Goal: Task Accomplishment & Management: Complete application form

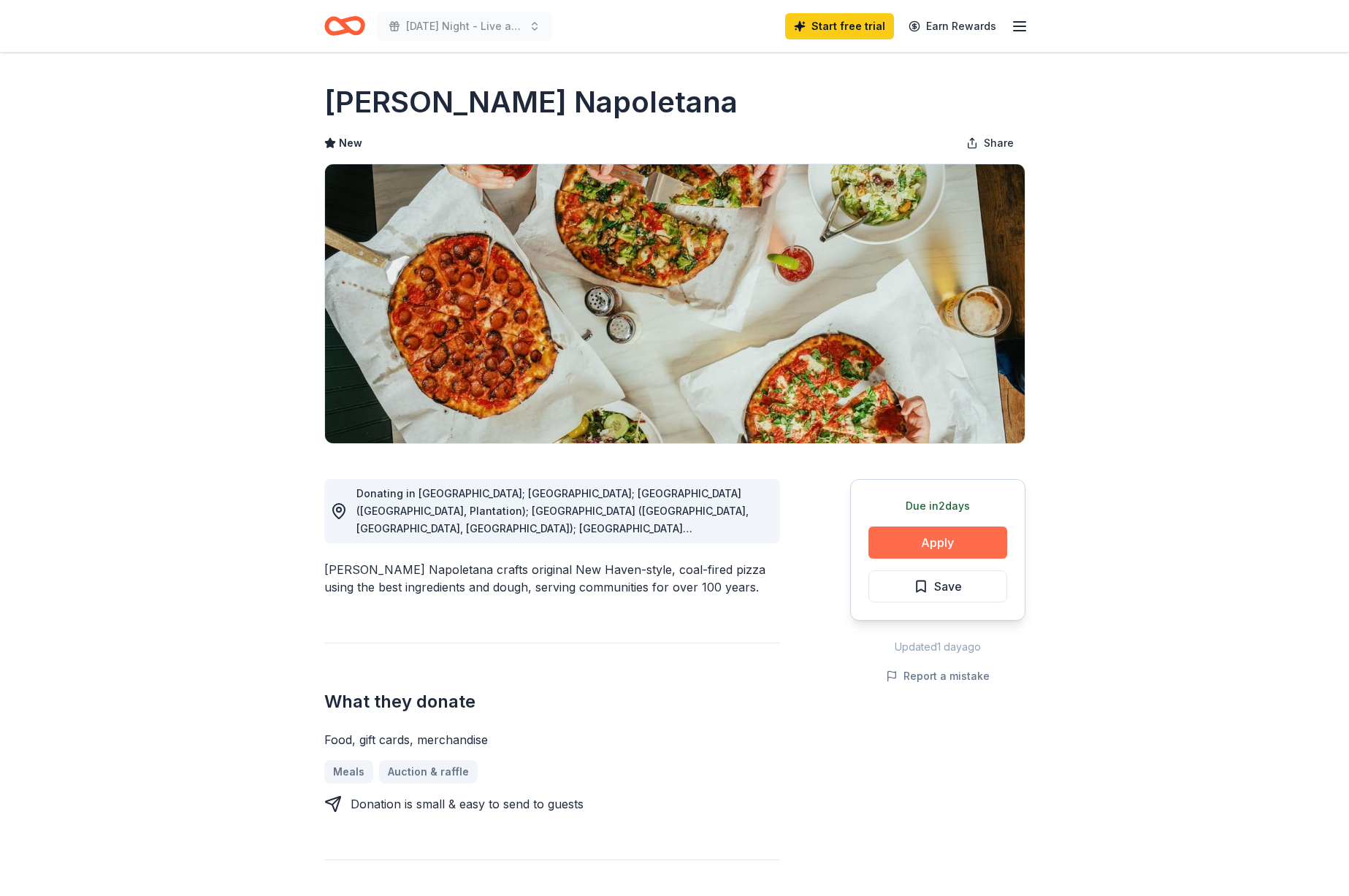
click at [937, 552] on button "Apply" at bounding box center [937, 543] width 139 height 32
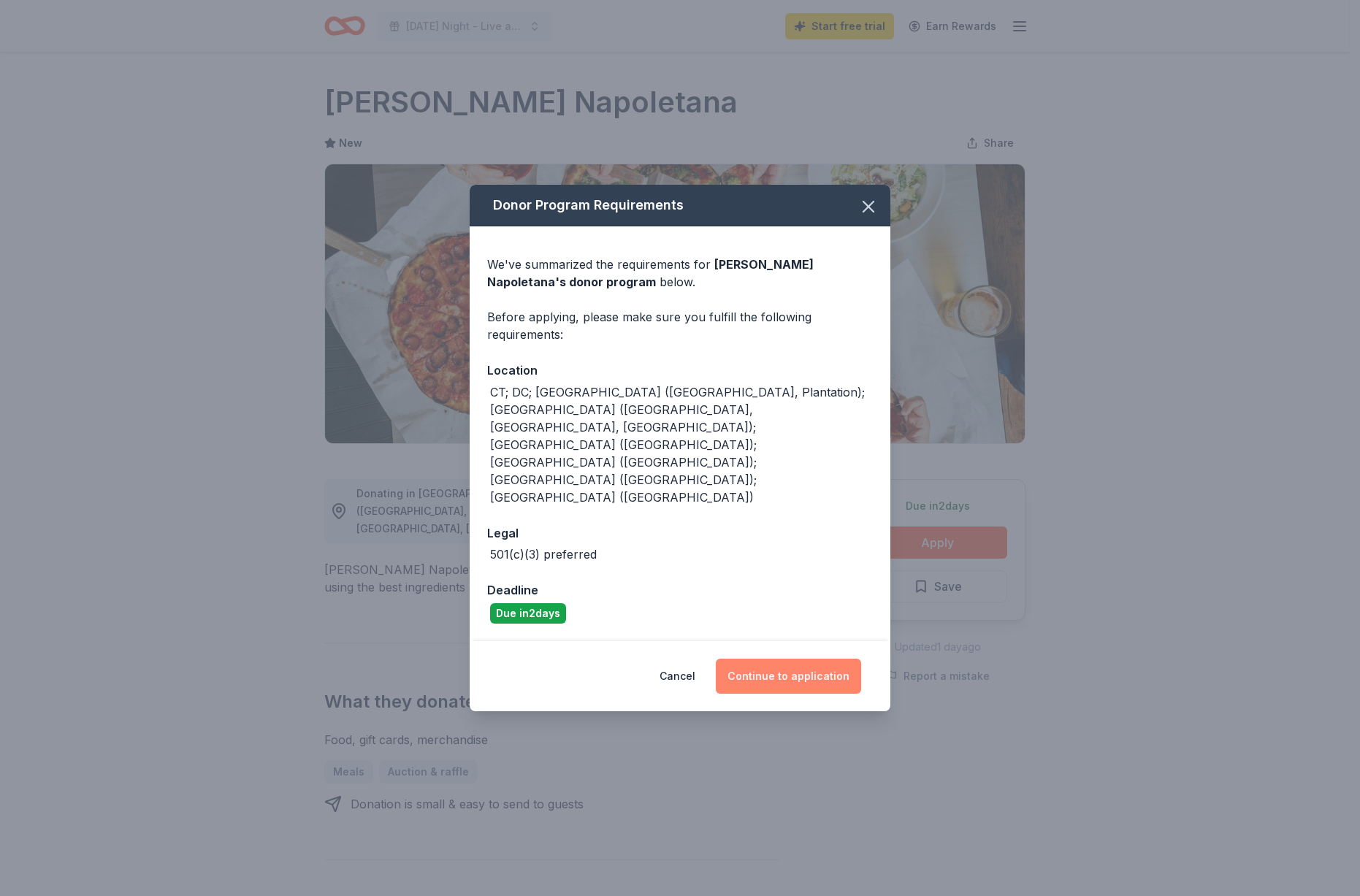
click at [788, 659] on button "Continue to application" at bounding box center [789, 677] width 146 height 35
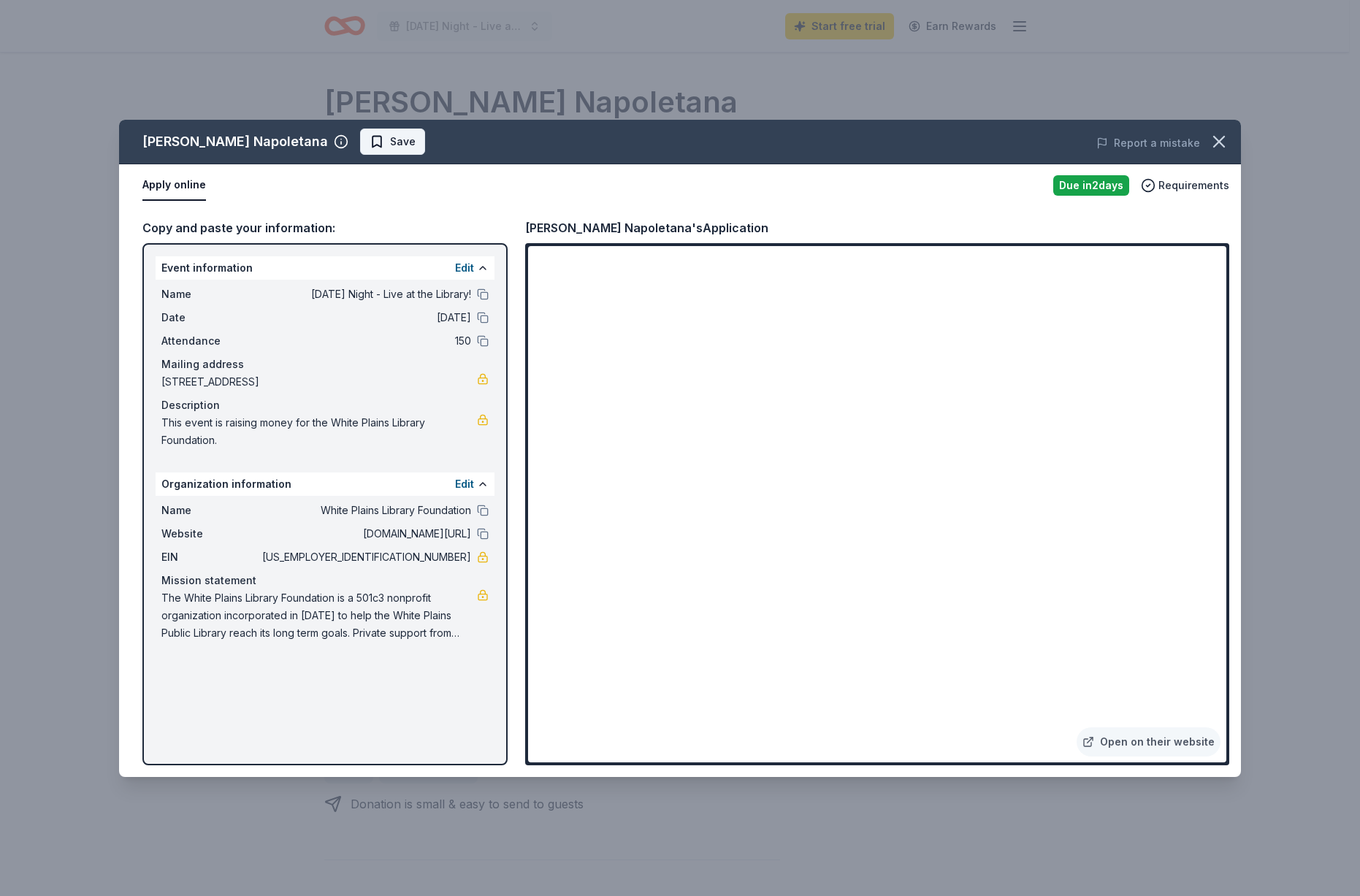
click at [416, 142] on span "Save" at bounding box center [403, 142] width 26 height 18
click at [480, 295] on button at bounding box center [483, 294] width 12 height 12
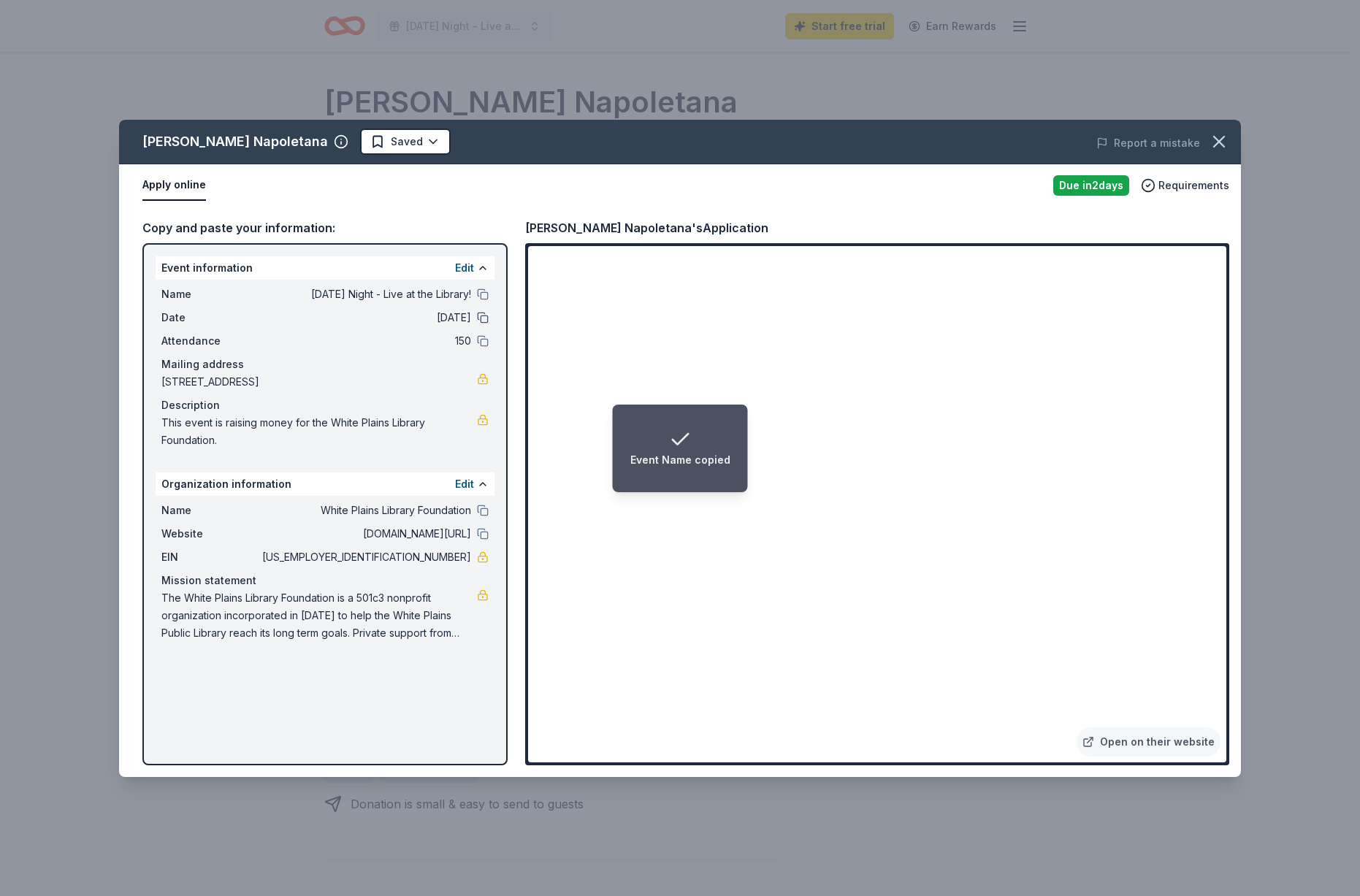
click at [483, 322] on button at bounding box center [483, 317] width 12 height 12
click at [479, 315] on button at bounding box center [483, 317] width 12 height 12
click at [487, 535] on button at bounding box center [483, 533] width 12 height 12
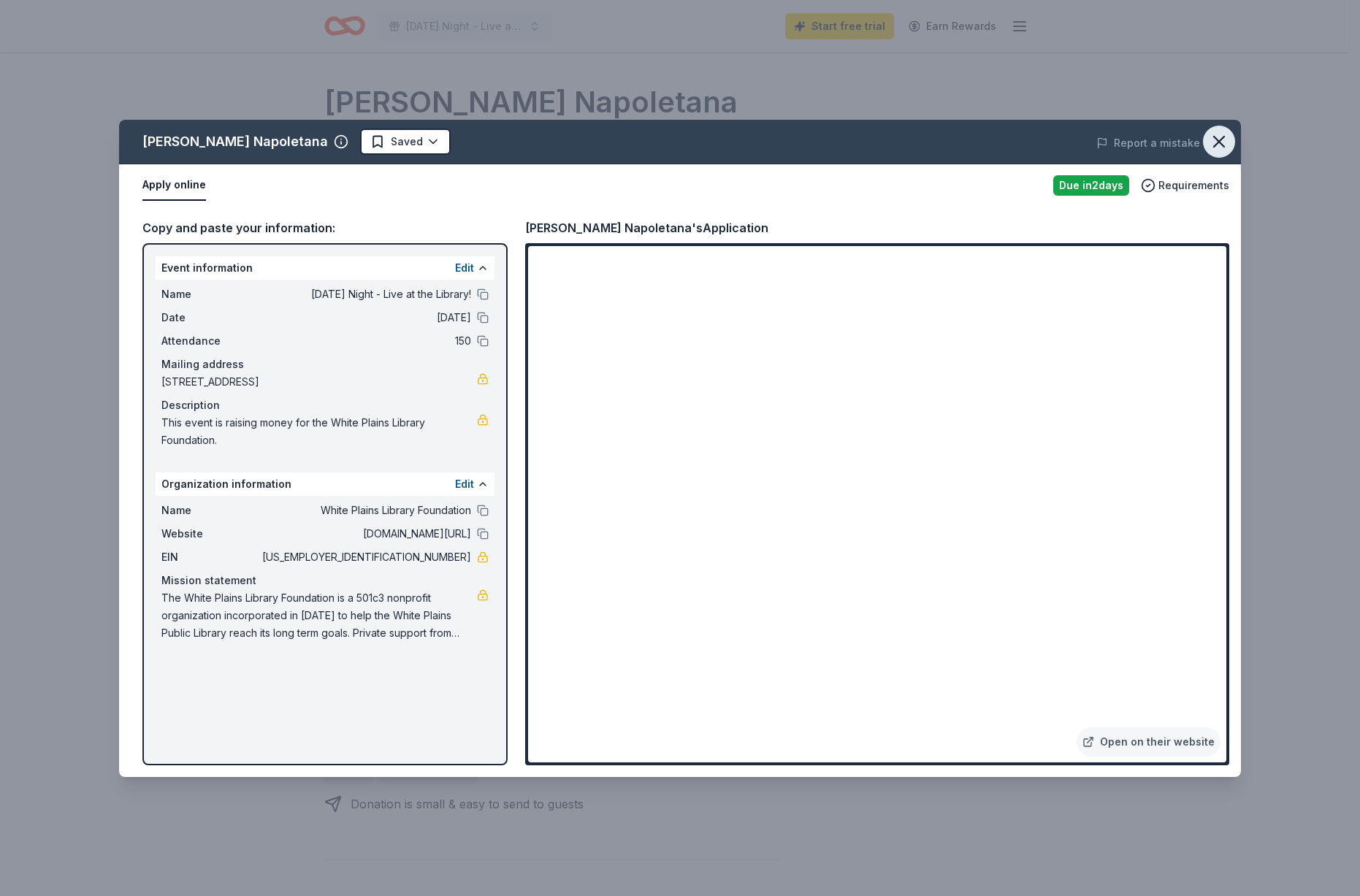
click at [1211, 150] on icon "button" at bounding box center [1219, 142] width 21 height 21
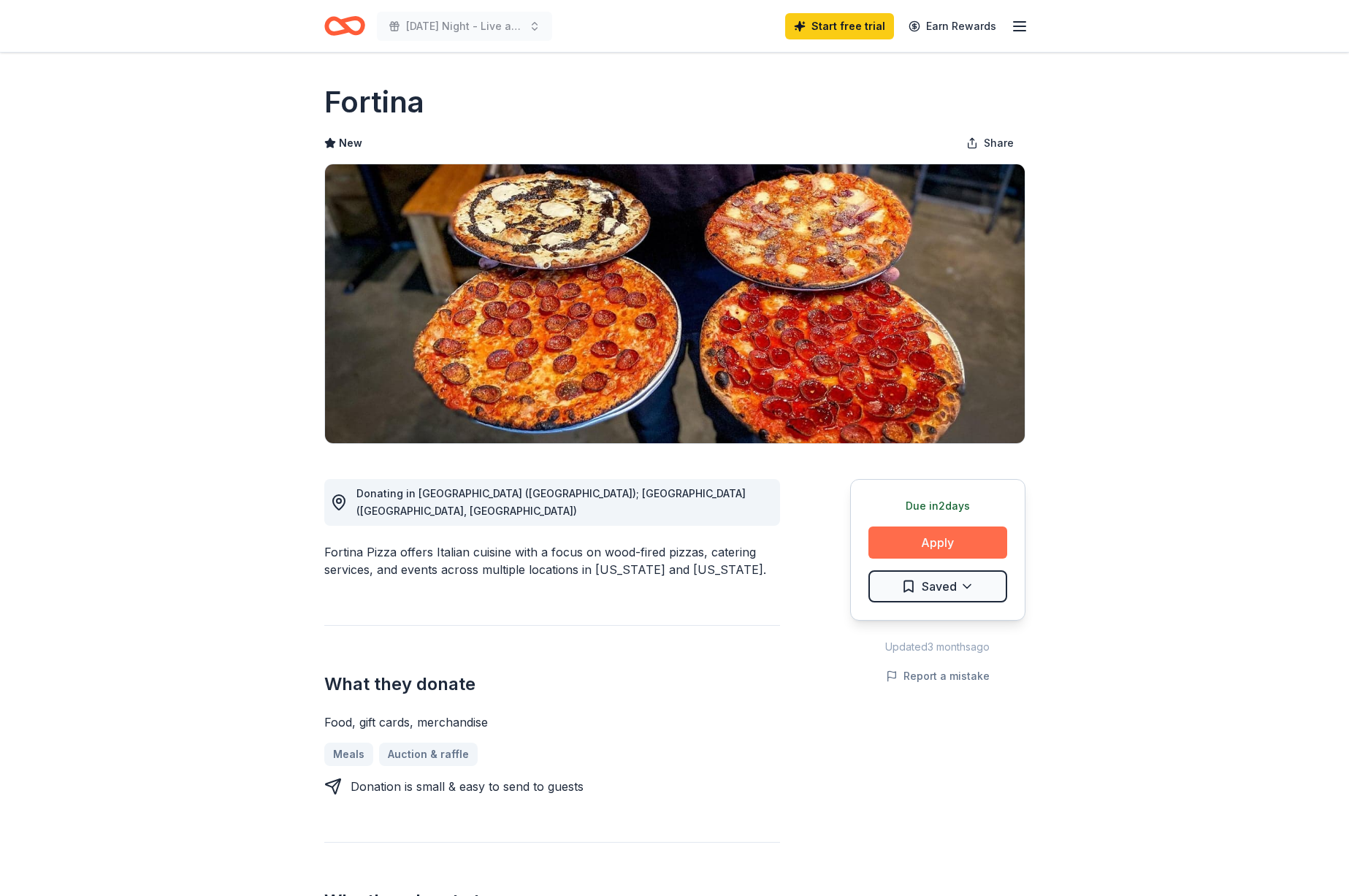
click at [945, 547] on button "Apply" at bounding box center [937, 543] width 139 height 32
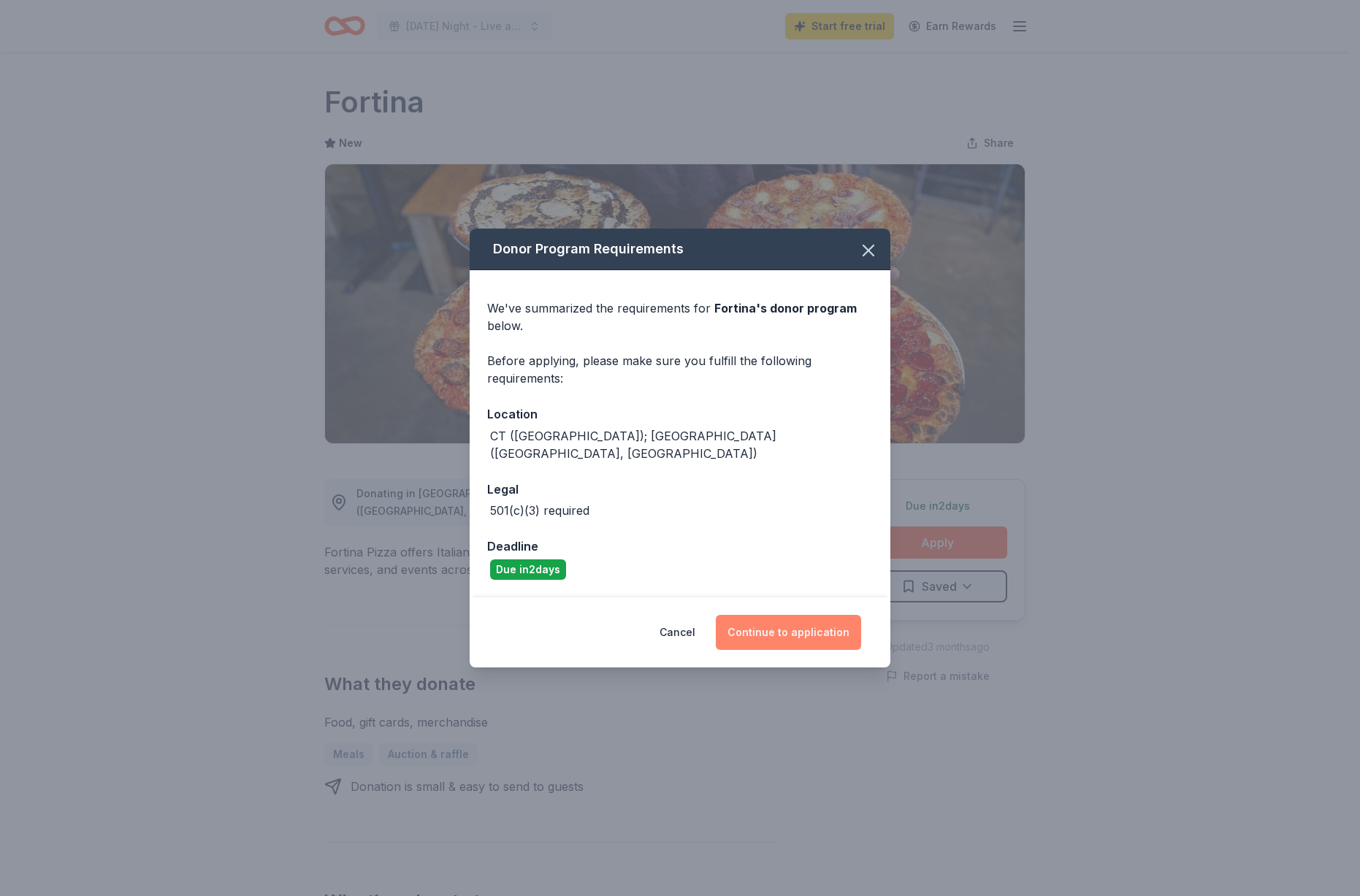
click at [771, 615] on button "Continue to application" at bounding box center [789, 633] width 146 height 35
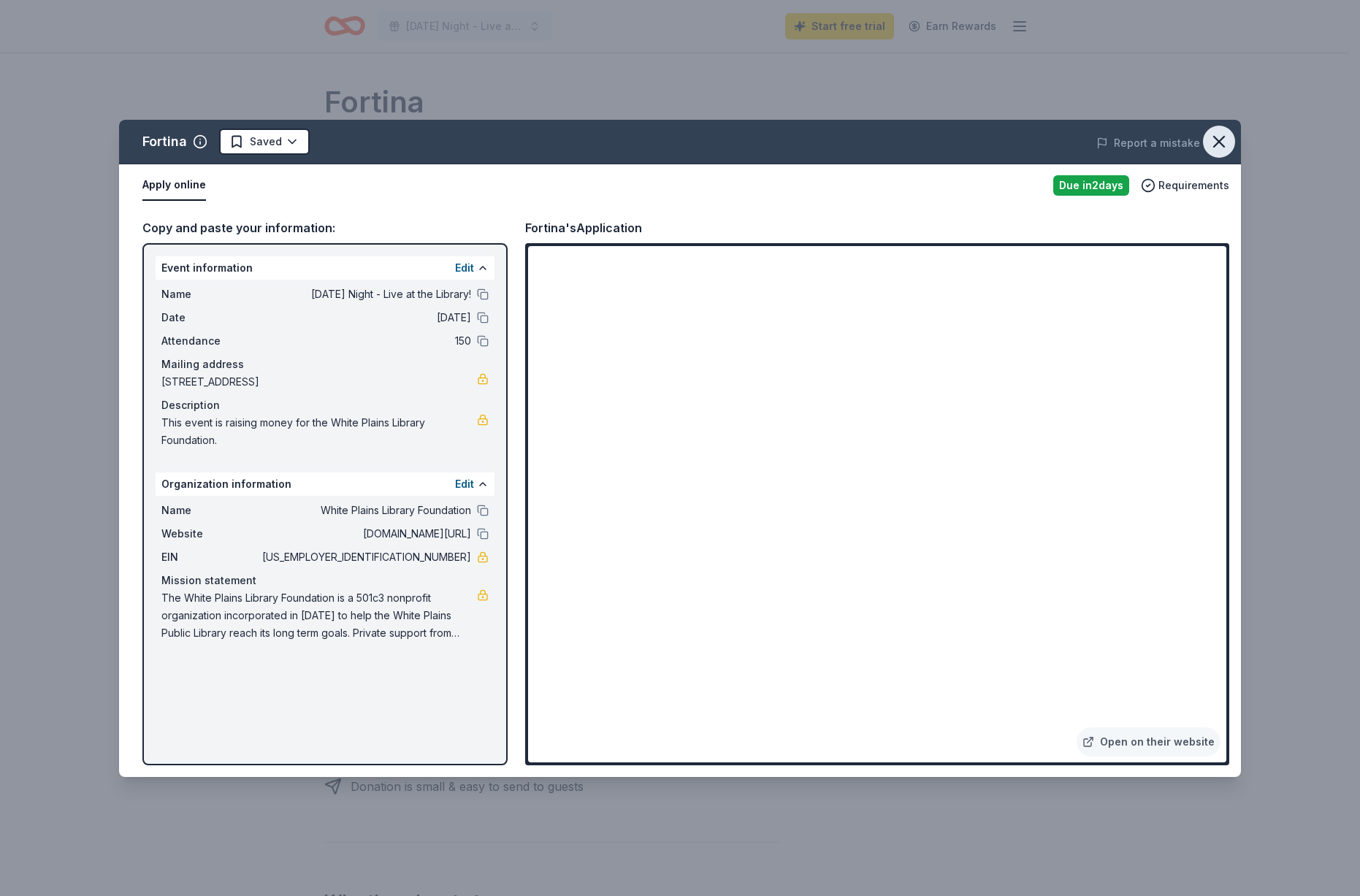
click at [1214, 147] on icon "button" at bounding box center [1219, 142] width 21 height 21
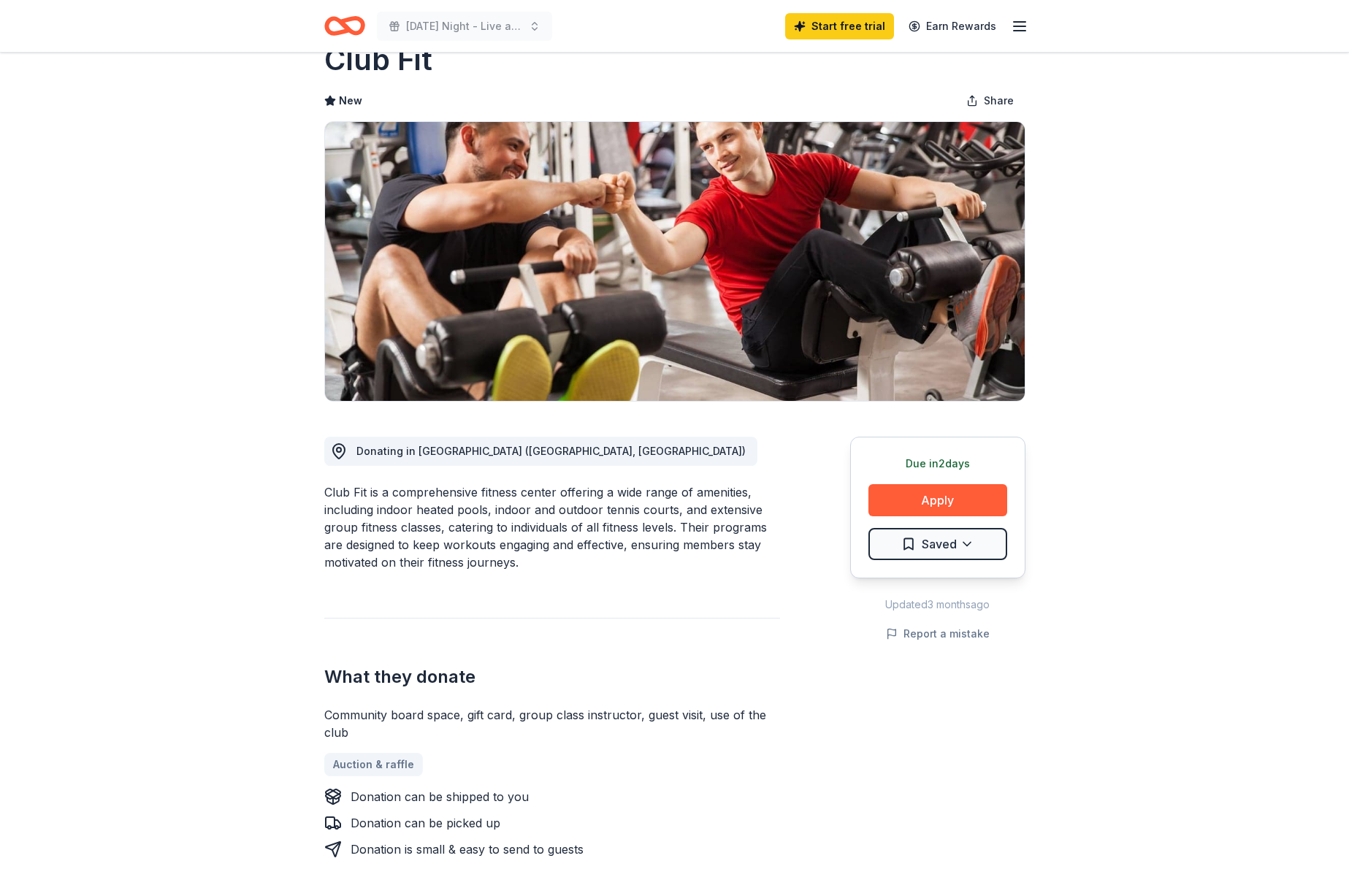
scroll to position [115, 0]
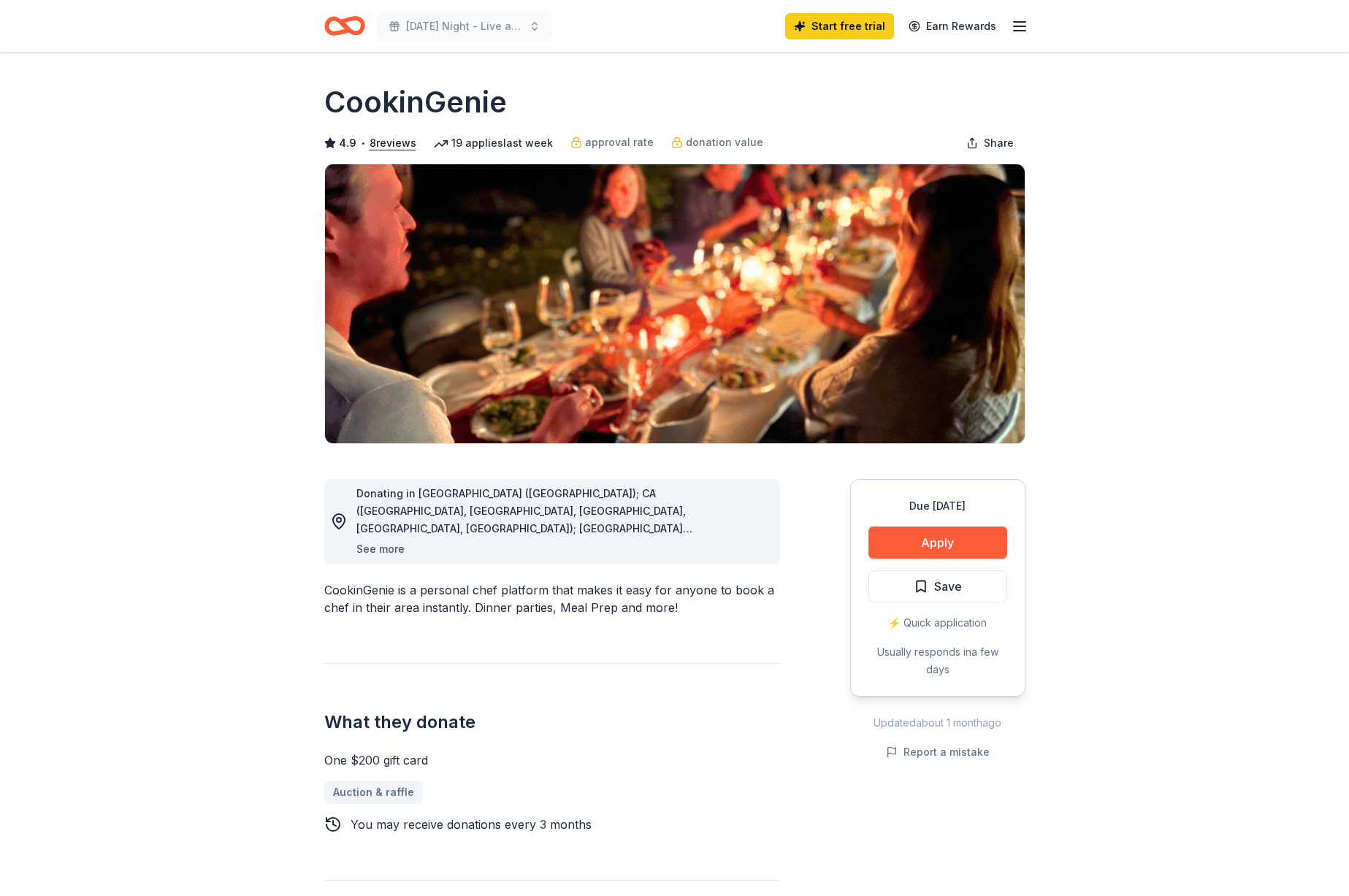
click at [384, 549] on button "See more" at bounding box center [380, 549] width 48 height 18
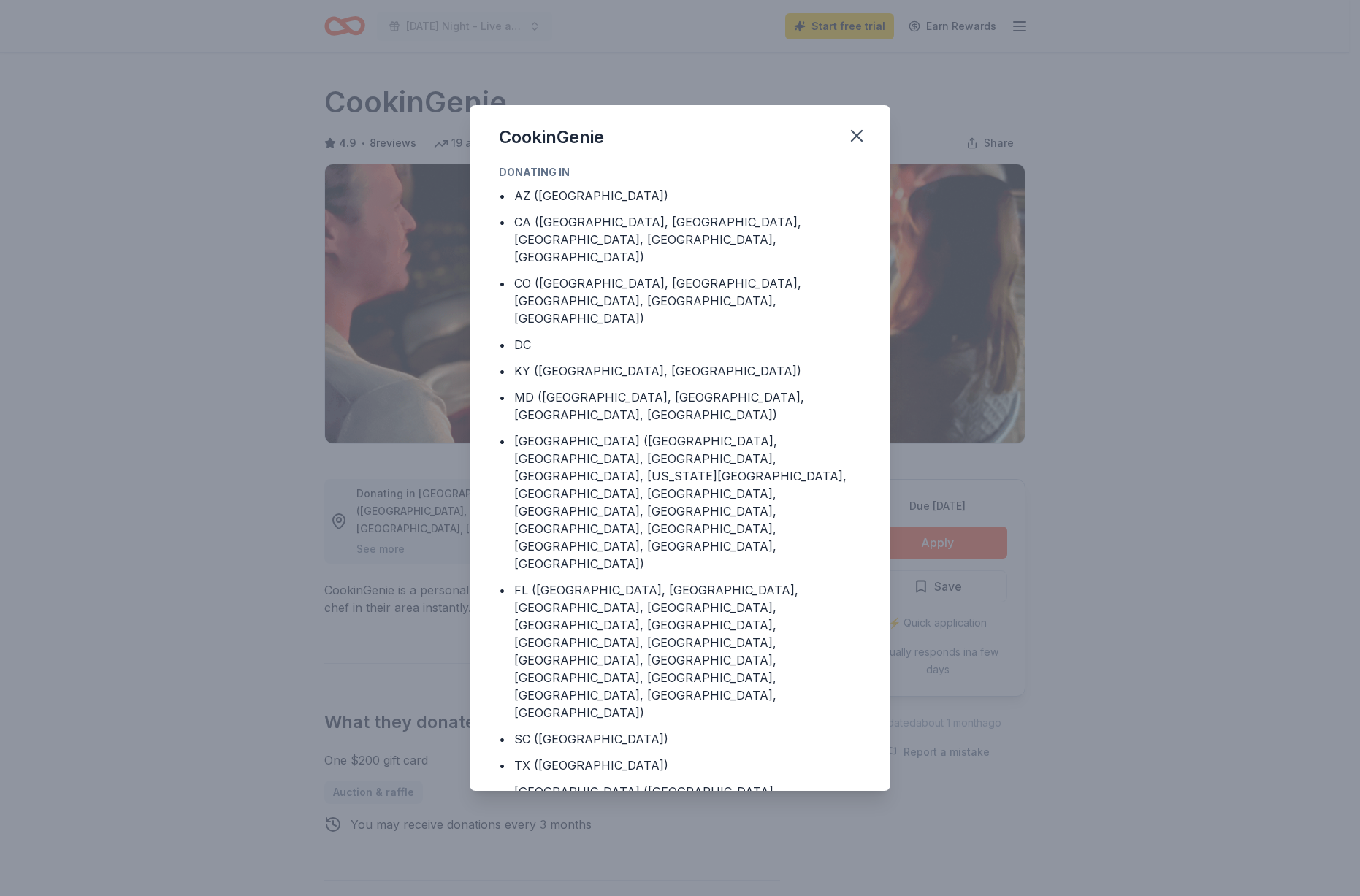
click at [1171, 607] on div "CookinGenie Donating in • AZ (Maricopa County) • CA (Los Angeles County, Rivers…" at bounding box center [680, 448] width 1360 height 896
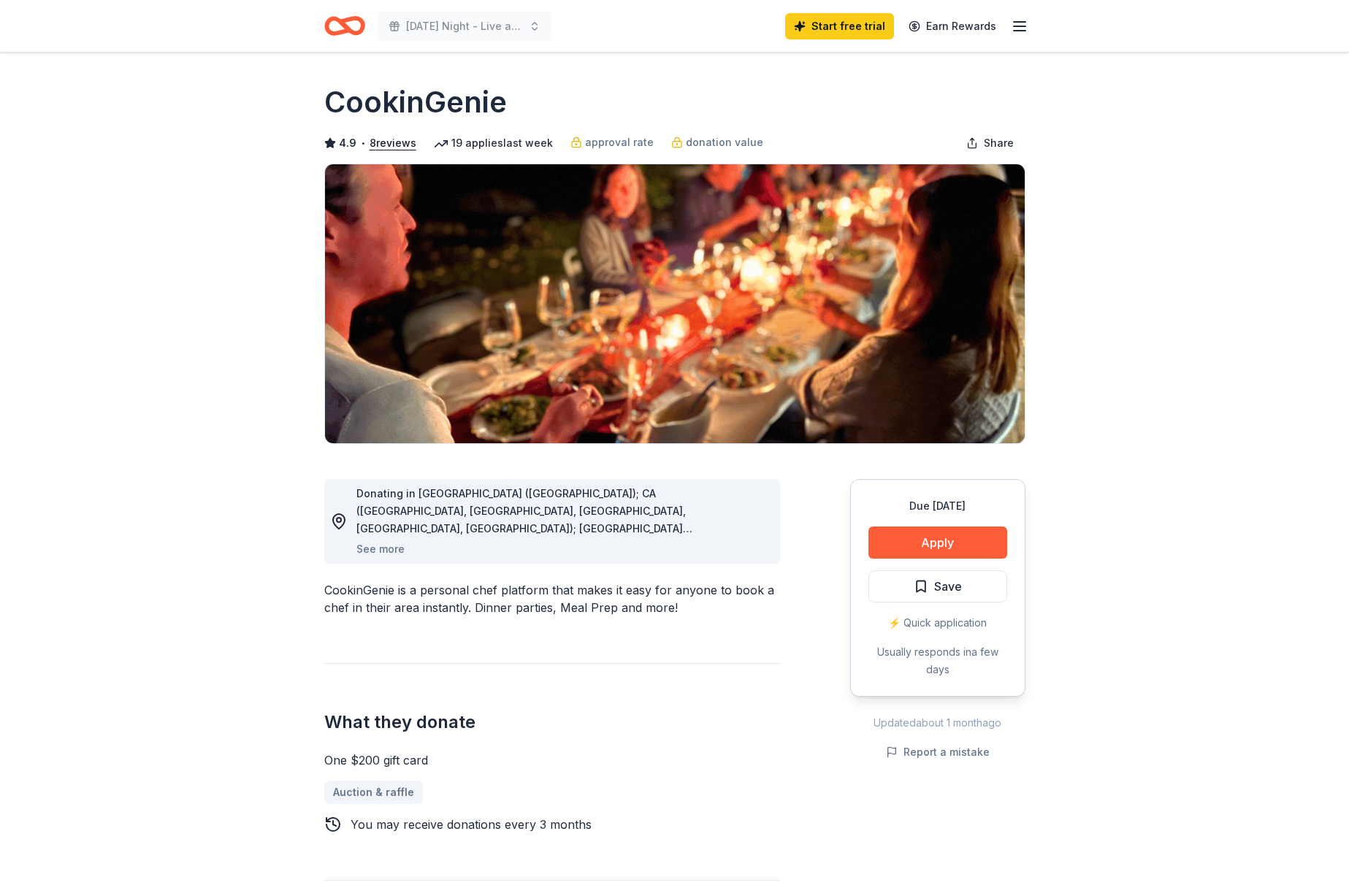
click at [1026, 28] on icon "button" at bounding box center [1019, 26] width 18 height 18
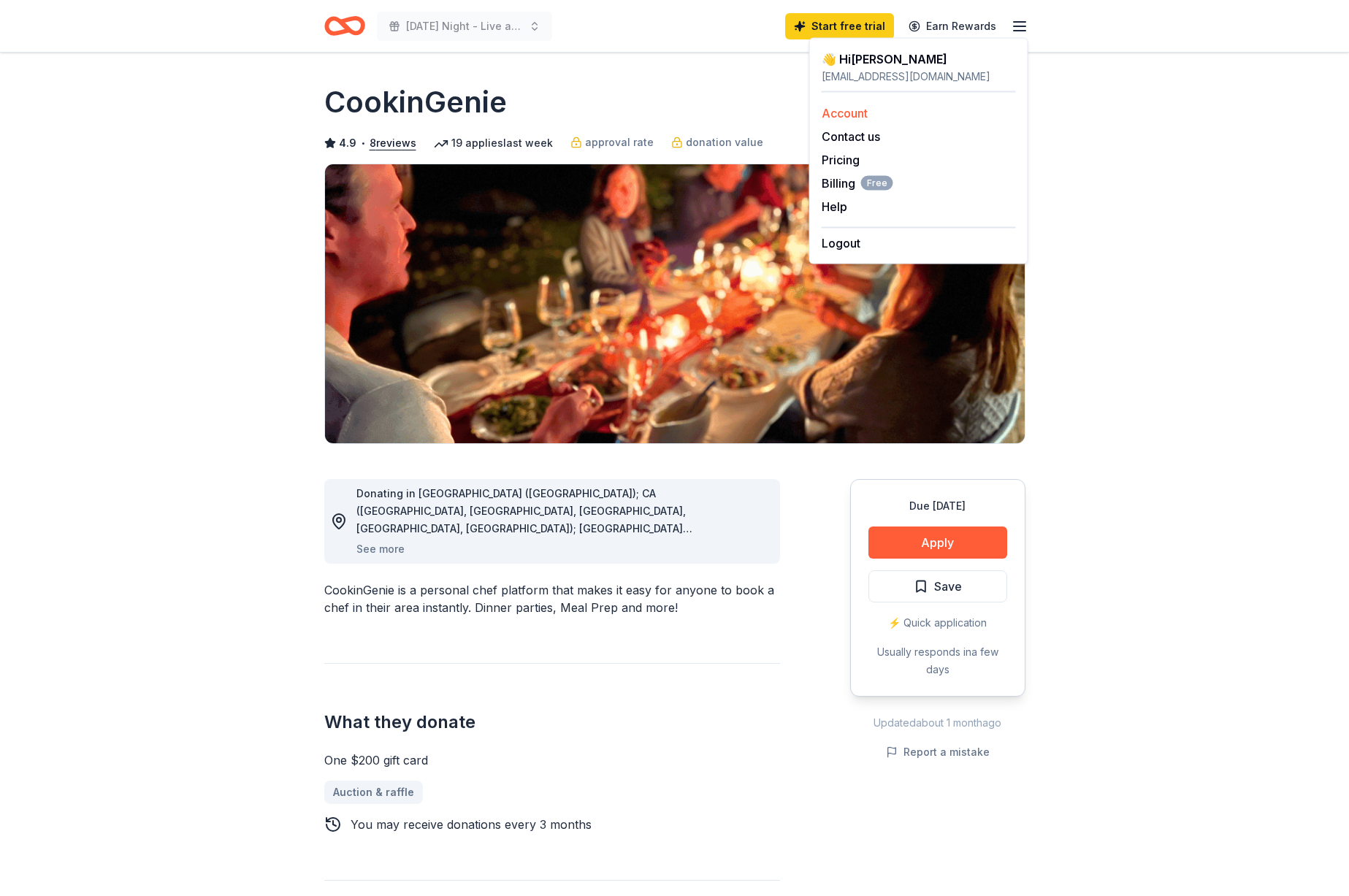
click at [864, 118] on link "Account" at bounding box center [844, 113] width 46 height 14
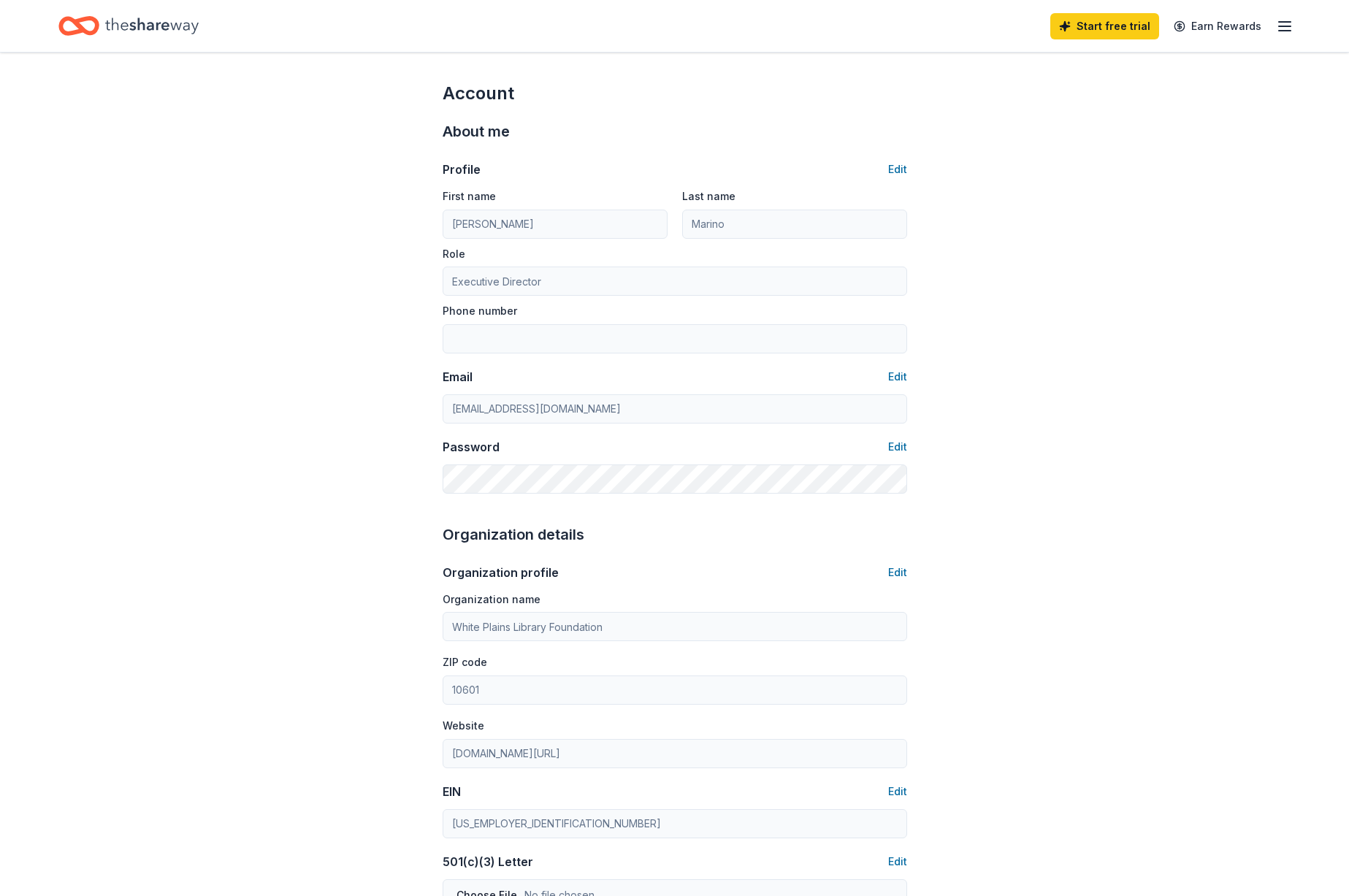
click at [1283, 27] on icon "button" at bounding box center [1284, 26] width 18 height 18
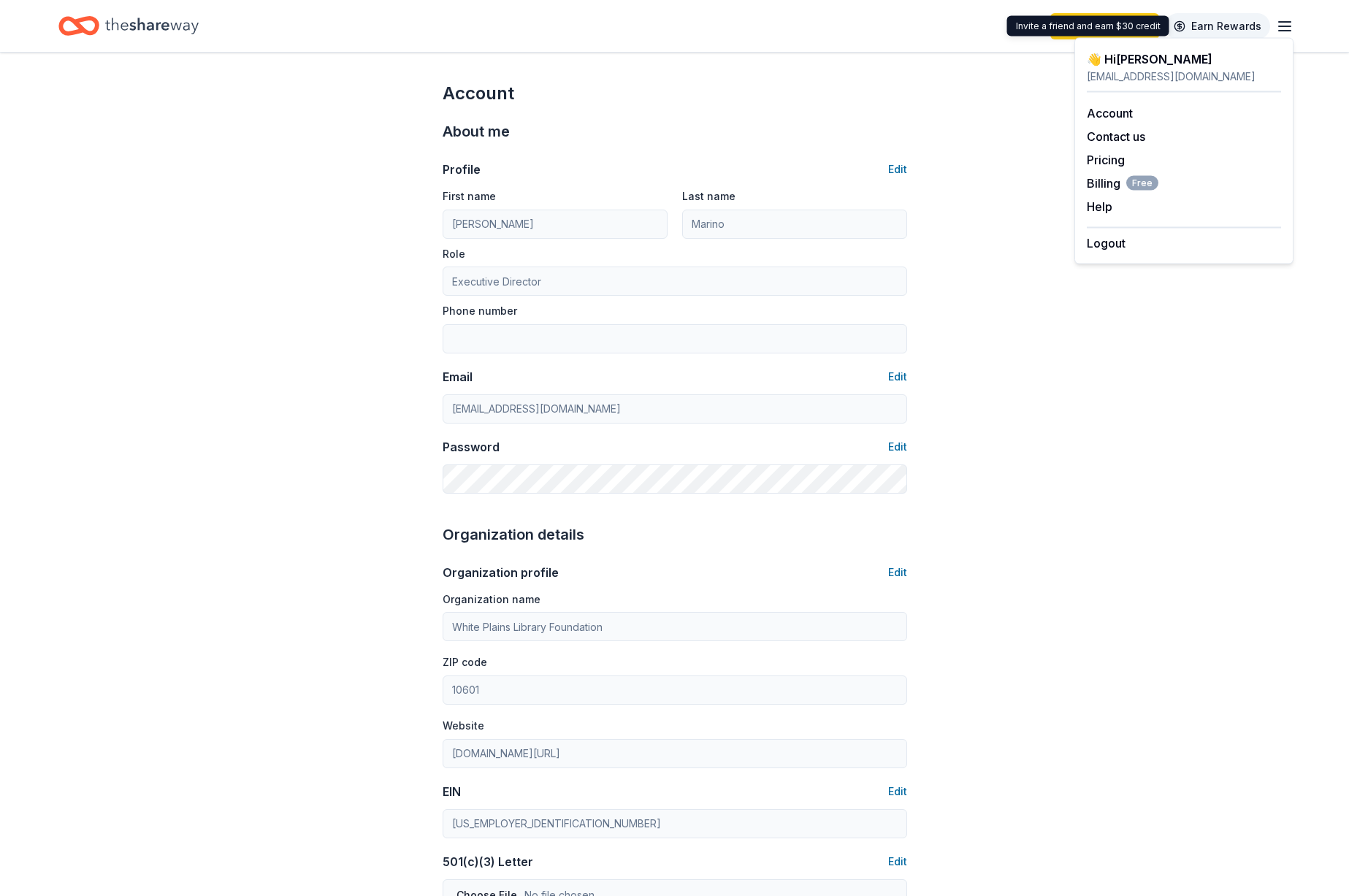
click at [1210, 23] on link "Earn Rewards" at bounding box center [1217, 26] width 105 height 26
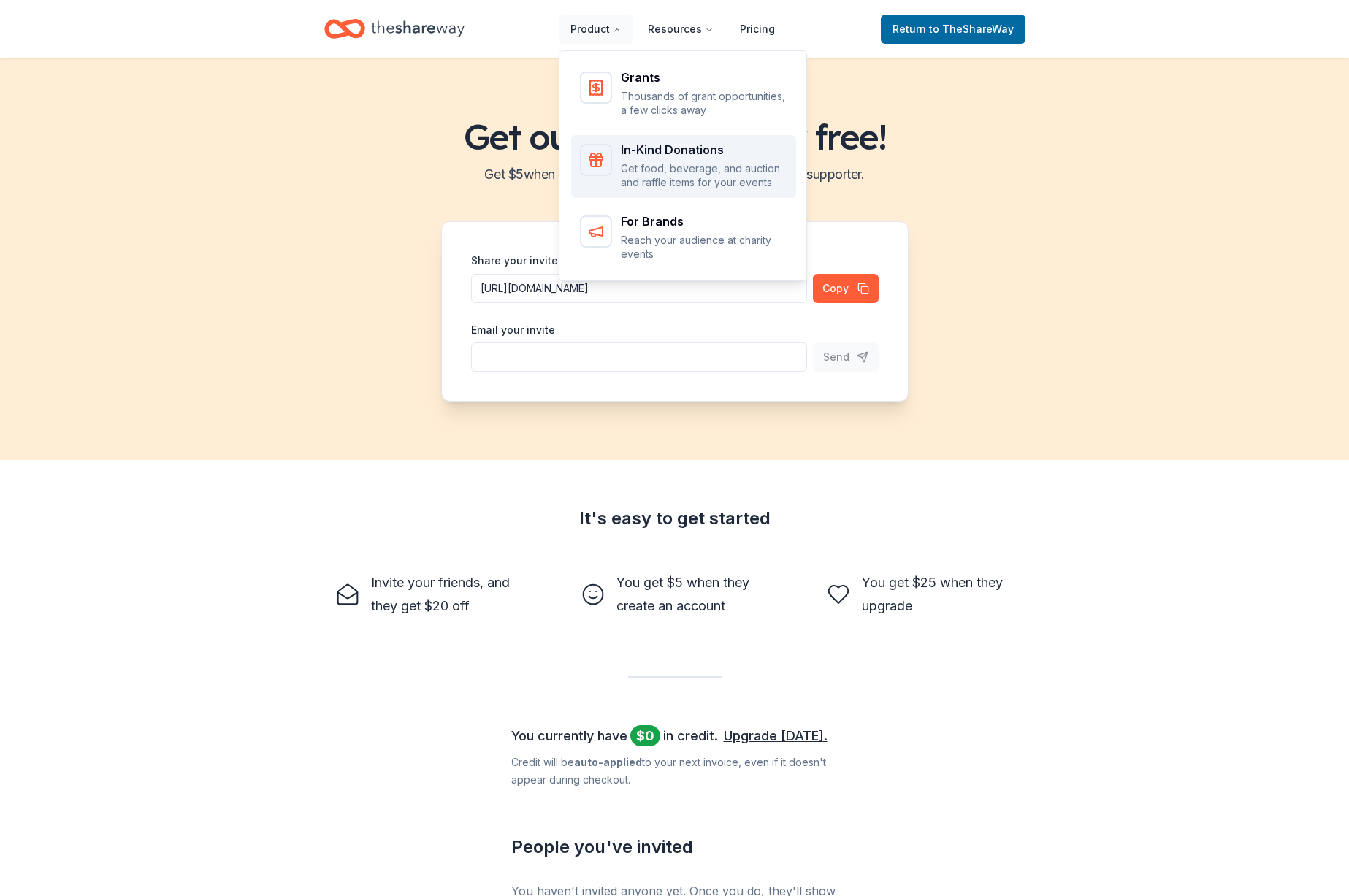
click at [668, 145] on div "In-Kind Donations" at bounding box center [704, 150] width 167 height 12
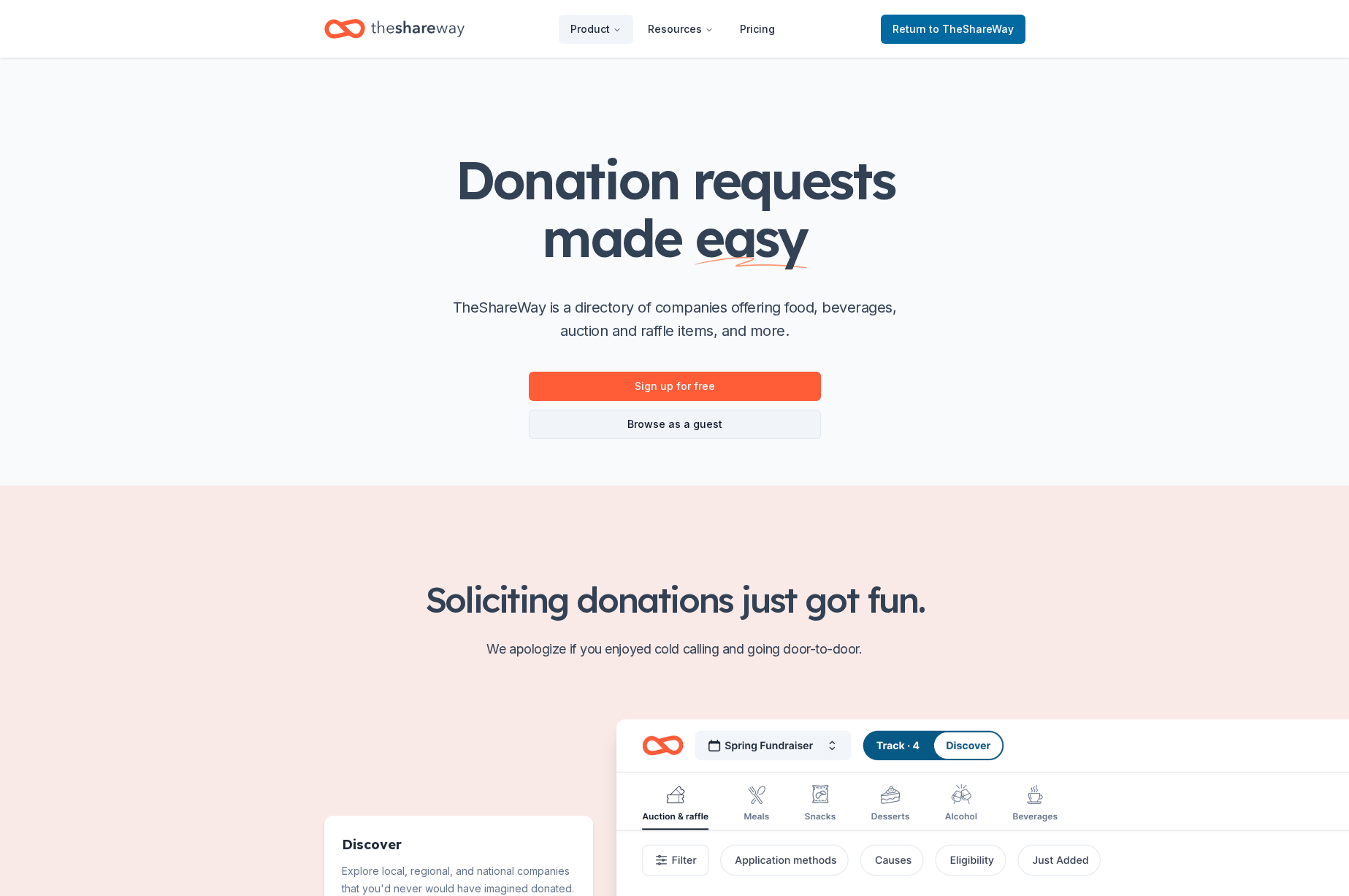
click at [668, 434] on link "Browse as a guest" at bounding box center [674, 424] width 292 height 29
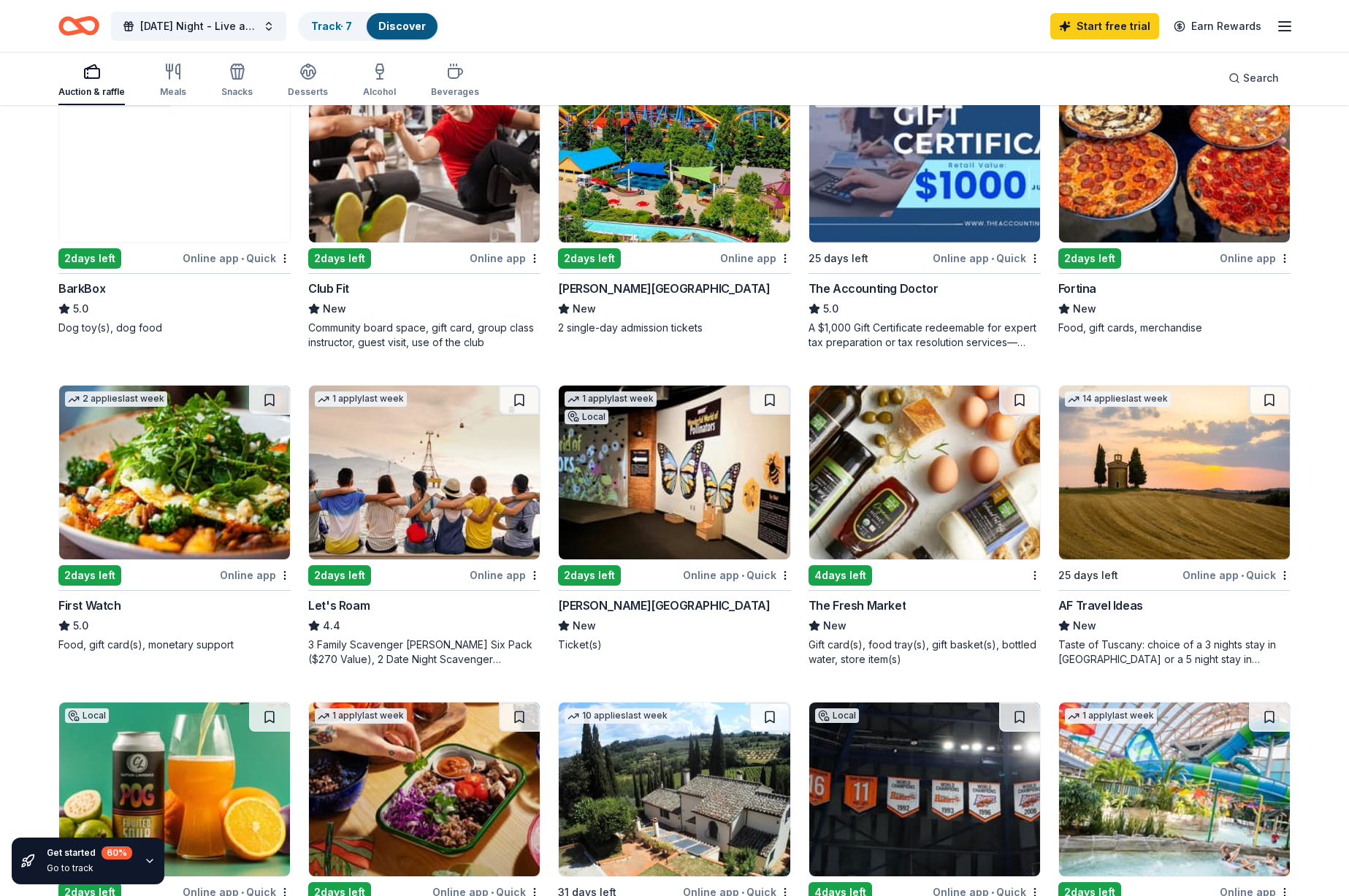
scroll to position [798, 0]
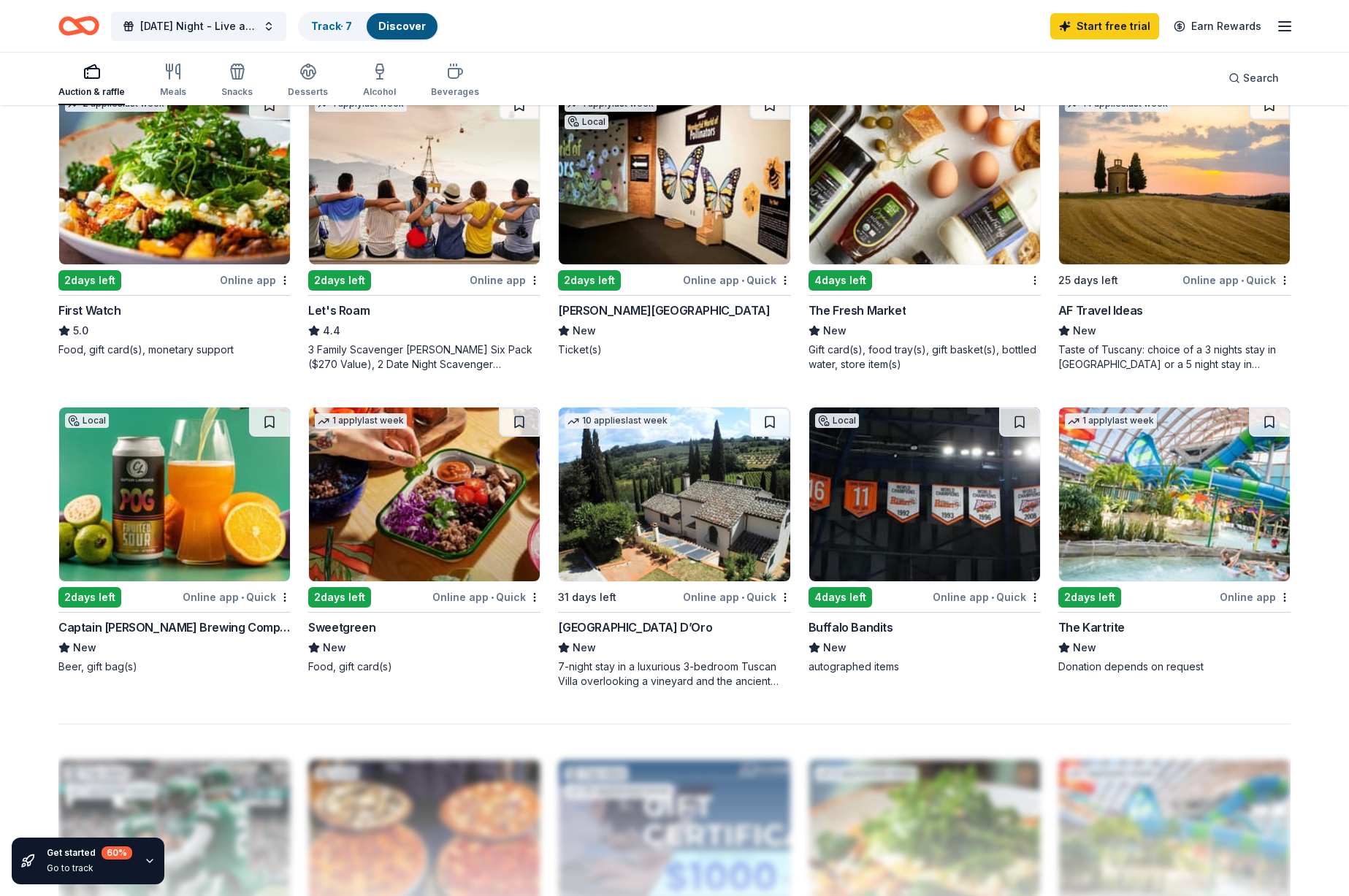
click at [460, 541] on img at bounding box center [424, 494] width 231 height 174
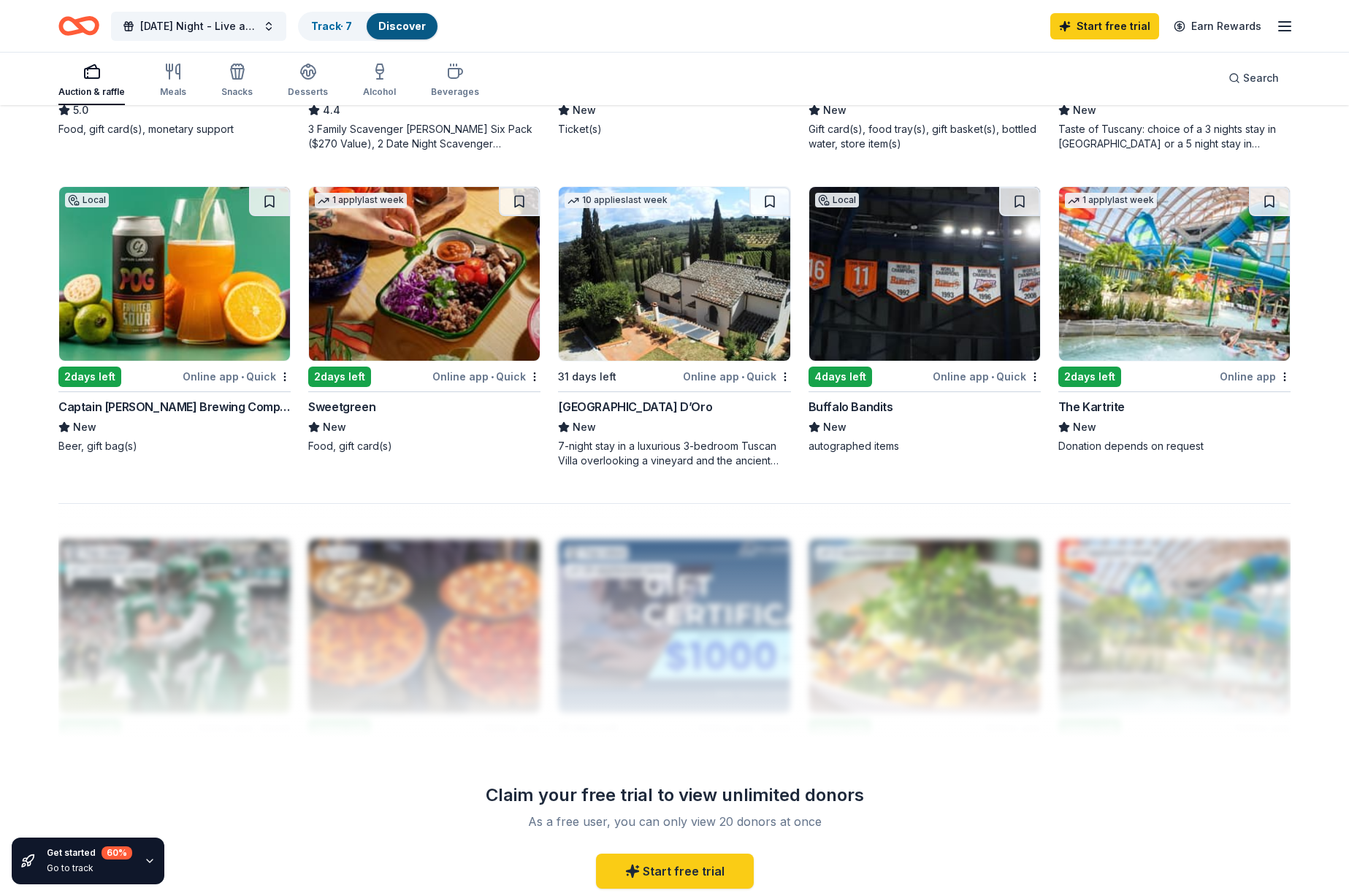
scroll to position [1203, 0]
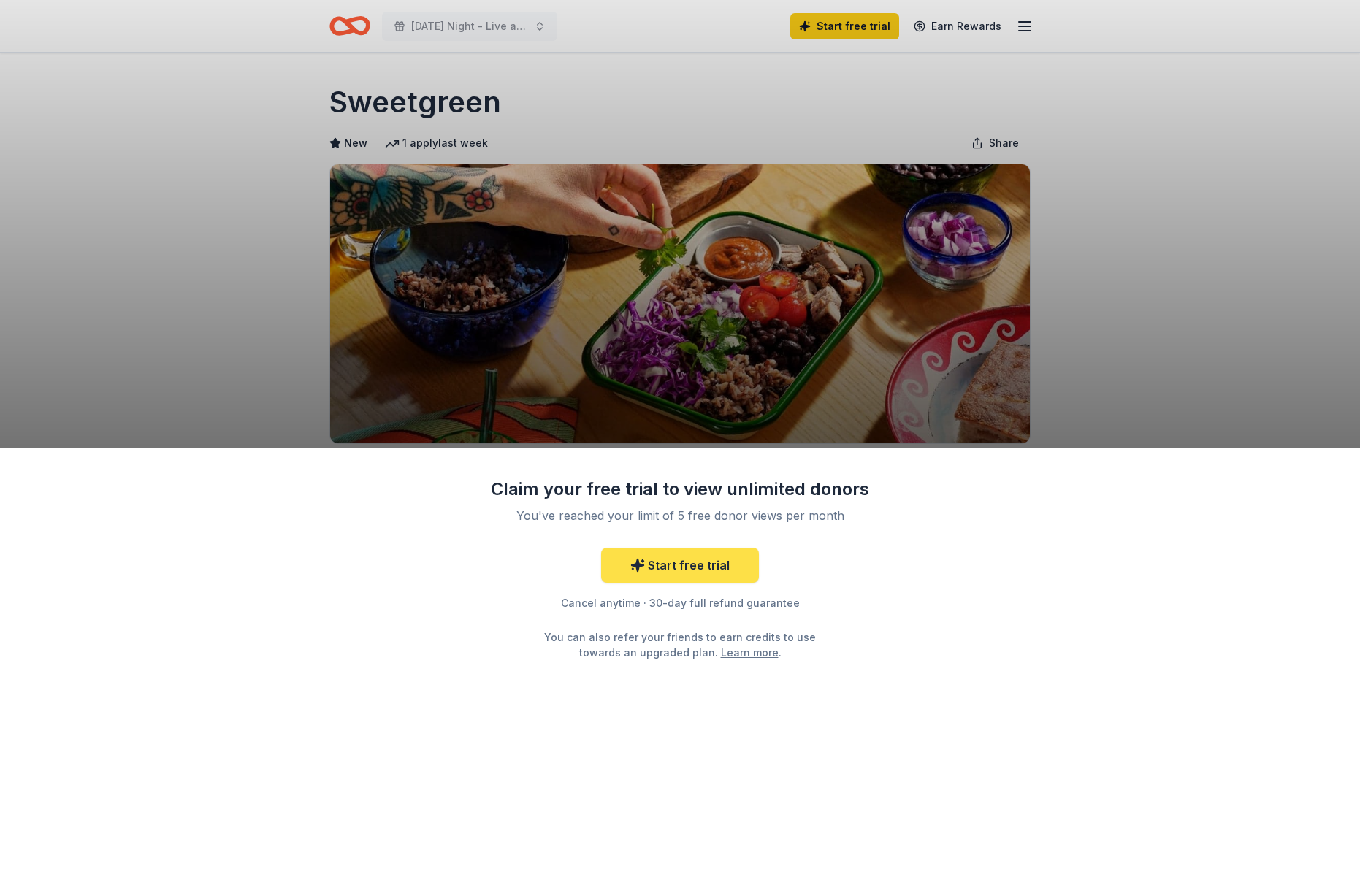
click at [683, 577] on link "Start free trial" at bounding box center [680, 565] width 158 height 35
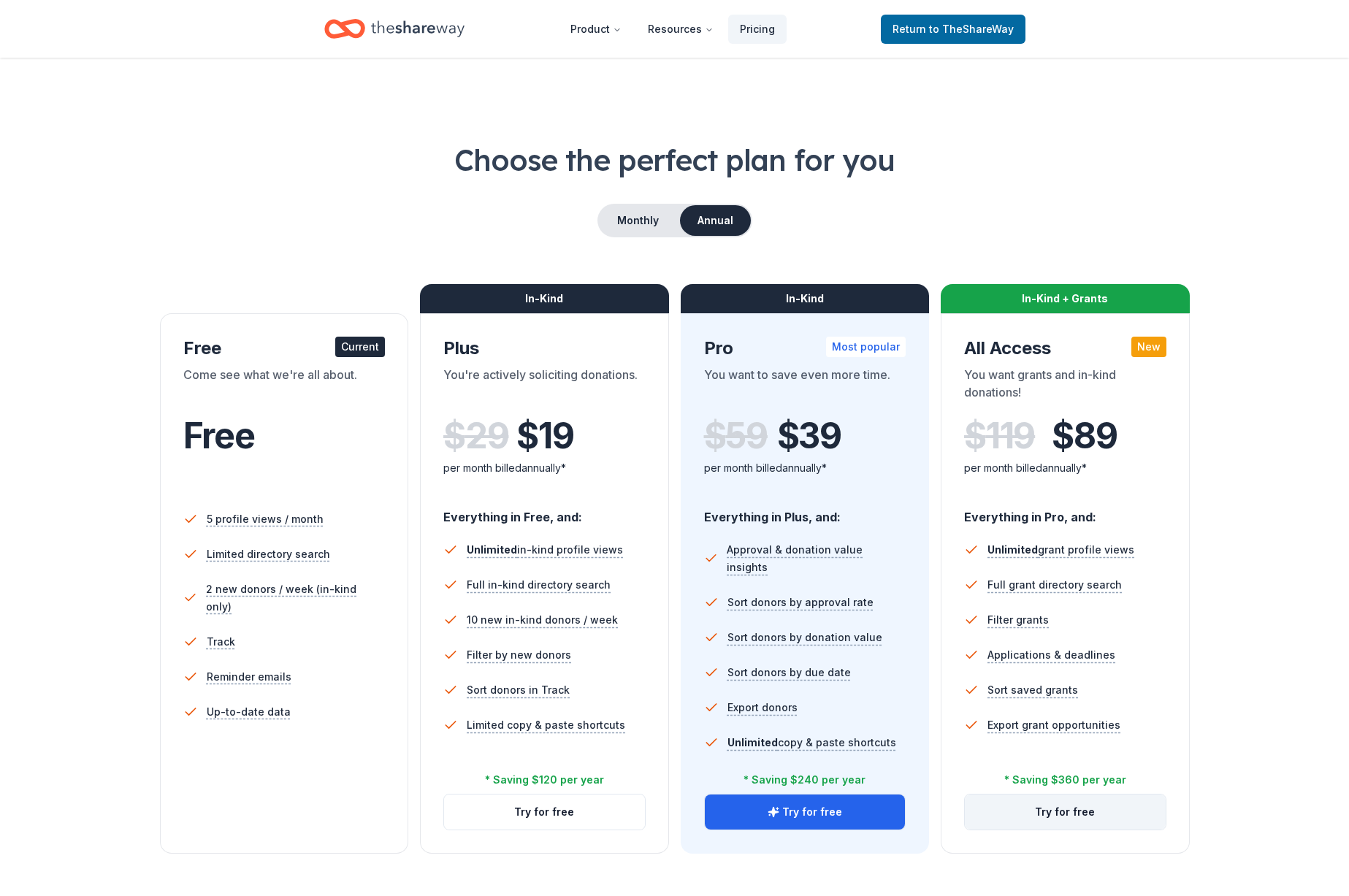
click at [1086, 810] on button "Try for free" at bounding box center [1065, 812] width 201 height 35
